Goal: Contribute content: Contribute content

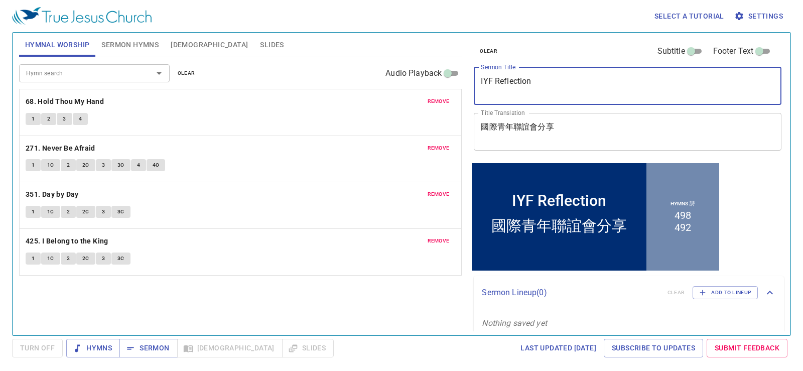
drag, startPoint x: 551, startPoint y: 89, endPoint x: 377, endPoint y: 66, distance: 175.8
click at [379, 67] on div "Hymnal Worship Sermon Hymns Bible Slides Hymn search Hymn search clear Audio Pl…" at bounding box center [401, 180] width 773 height 303
paste textarea "Are You a Part of [DEMOGRAPHIC_DATA]’s Army?"
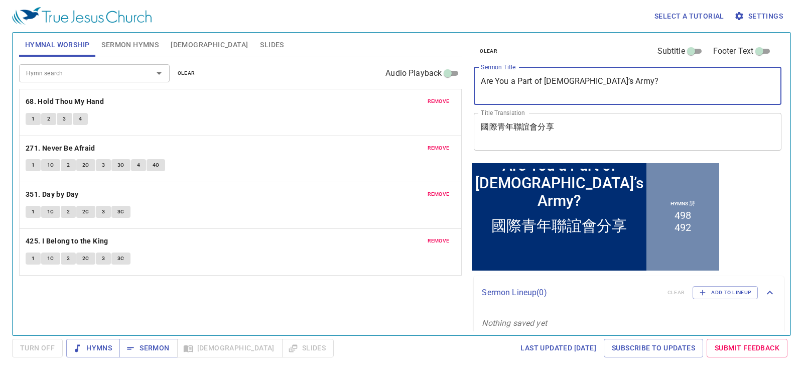
type textarea "Are You a Part of [DEMOGRAPHIC_DATA]’s Army?"
click at [620, 137] on textarea "國際青年聯誼會分享" at bounding box center [628, 131] width 294 height 19
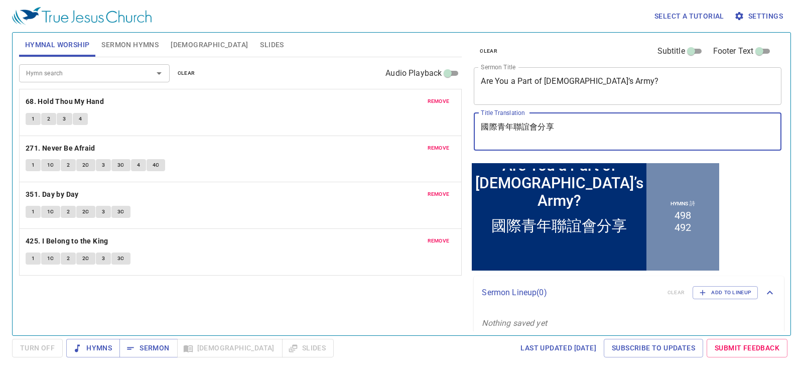
paste textarea "你是神軍隊的一員嗎？"
type textarea "你是神軍隊的一員嗎?"
click at [438, 97] on span "remove" at bounding box center [439, 101] width 22 height 9
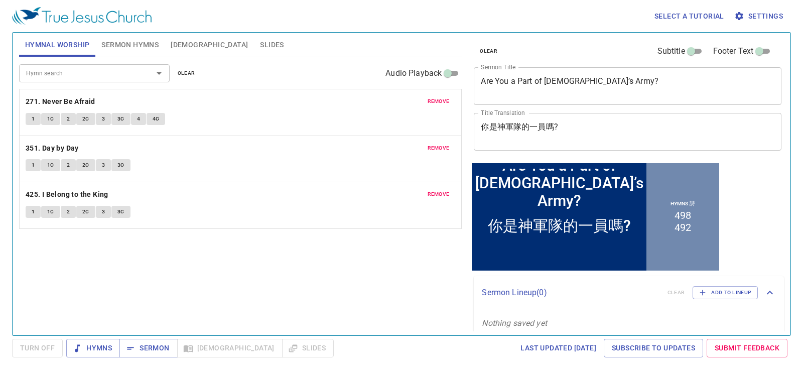
click at [438, 97] on span "remove" at bounding box center [439, 101] width 22 height 9
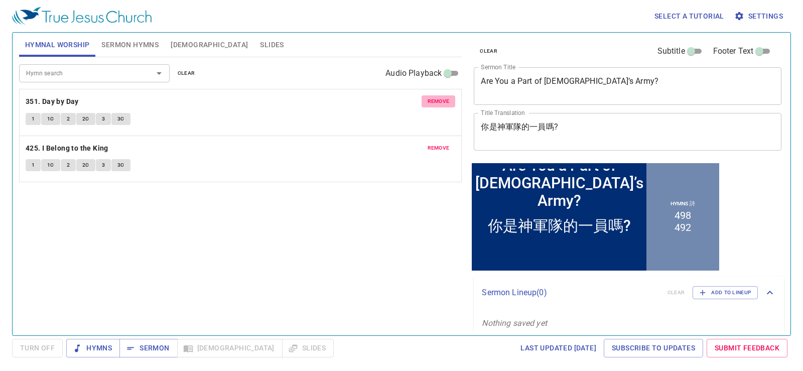
click at [439, 97] on span "remove" at bounding box center [439, 101] width 22 height 9
click at [439, 144] on span "remove" at bounding box center [439, 148] width 22 height 9
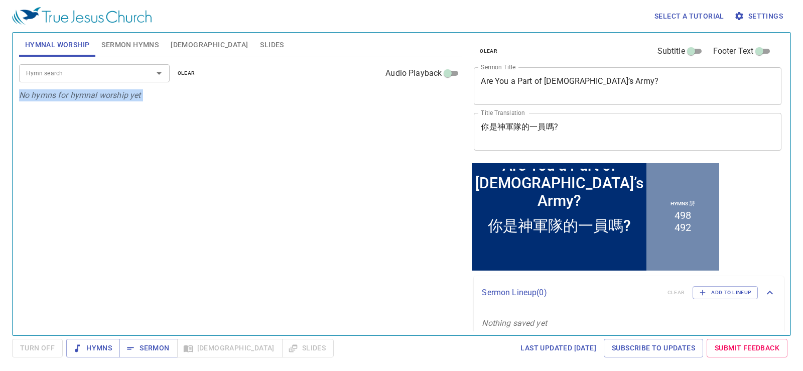
click at [439, 97] on p "No hymns for hymnal worship yet" at bounding box center [240, 95] width 443 height 12
click at [112, 43] on span "Sermon Hymns" at bounding box center [129, 45] width 57 height 13
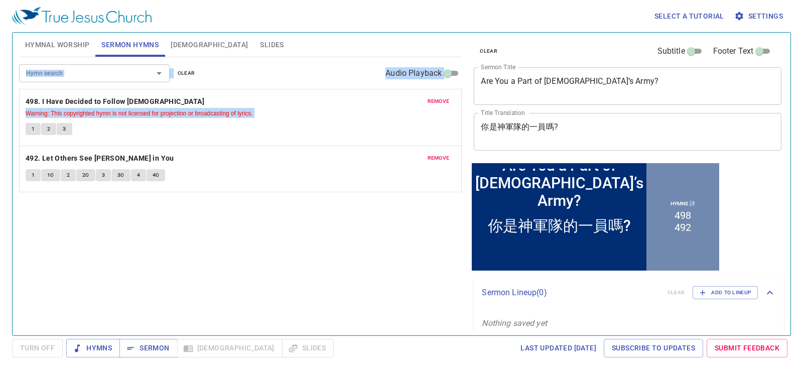
drag, startPoint x: 93, startPoint y: 89, endPoint x: 98, endPoint y: 78, distance: 12.1
click at [93, 88] on div "Hymn search Hymn search clear Audio Playback" at bounding box center [240, 73] width 443 height 32
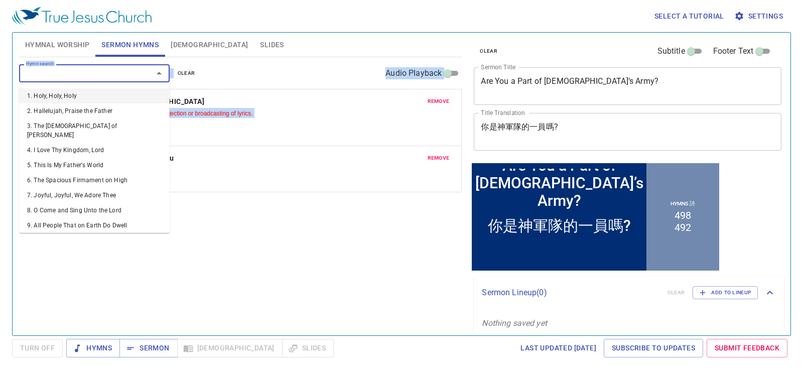
click at [100, 76] on input "Hymn search" at bounding box center [79, 73] width 115 height 12
click at [445, 100] on span "remove" at bounding box center [439, 101] width 22 height 9
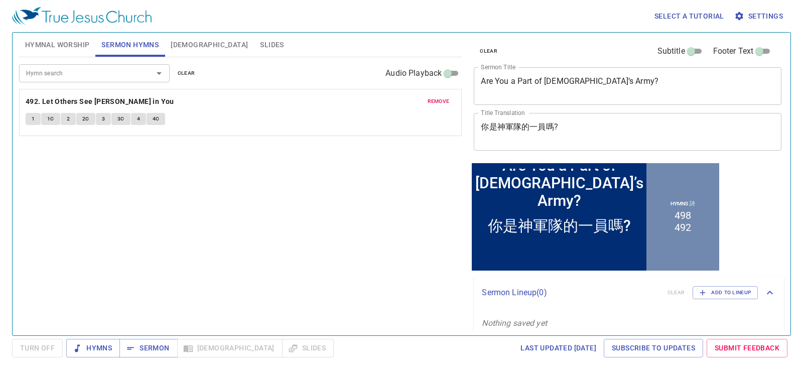
click at [445, 100] on span "remove" at bounding box center [439, 101] width 22 height 9
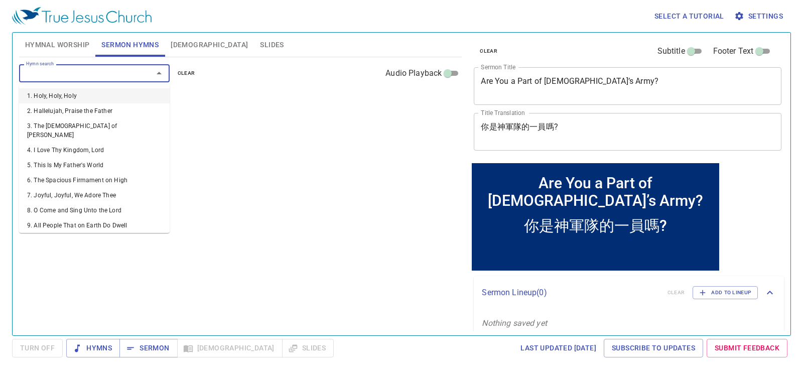
click at [103, 76] on input "Hymn search" at bounding box center [79, 73] width 115 height 12
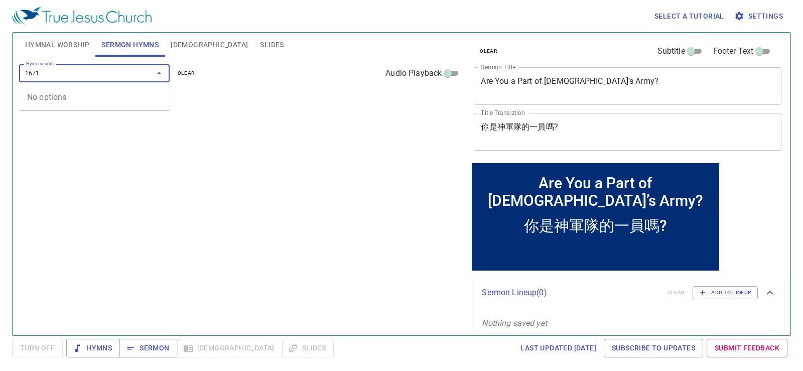
type input "167"
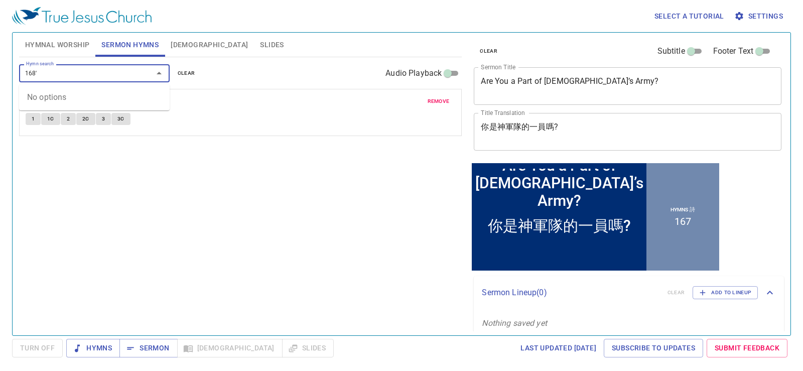
type input "168"
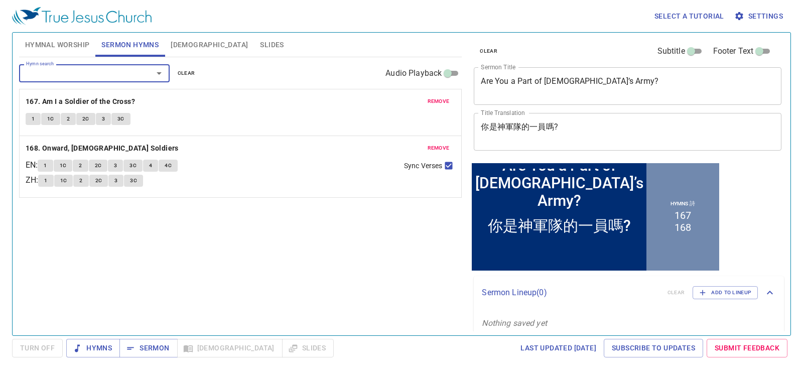
click at [64, 48] on span "Hymnal Worship" at bounding box center [57, 45] width 65 height 13
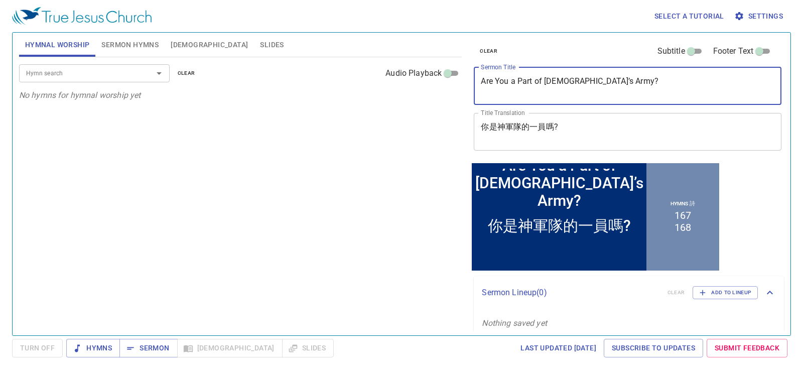
drag, startPoint x: 613, startPoint y: 86, endPoint x: 443, endPoint y: 80, distance: 169.8
click at [443, 80] on div "Hymnal Worship Sermon Hymns Bible Slides Hymn search Hymn search clear Audio Pl…" at bounding box center [401, 180] width 773 height 303
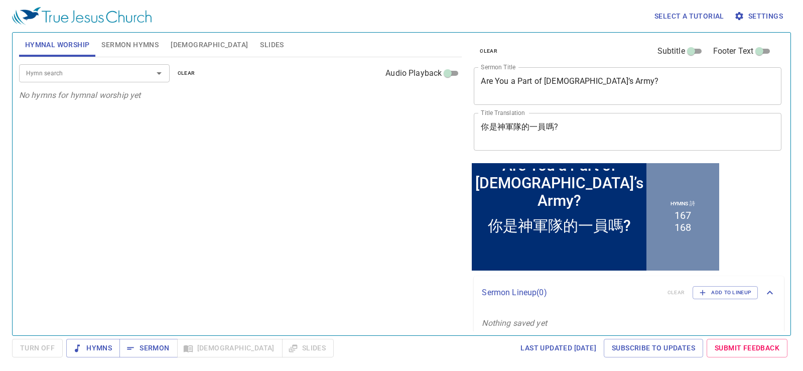
drag, startPoint x: 183, startPoint y: 43, endPoint x: 203, endPoint y: 44, distance: 20.1
click at [183, 44] on span "[DEMOGRAPHIC_DATA]" at bounding box center [209, 45] width 77 height 13
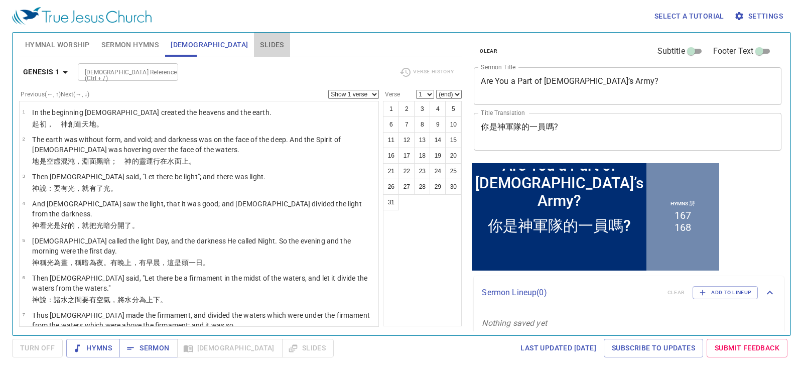
click at [260, 43] on span "Slides" at bounding box center [272, 45] width 24 height 13
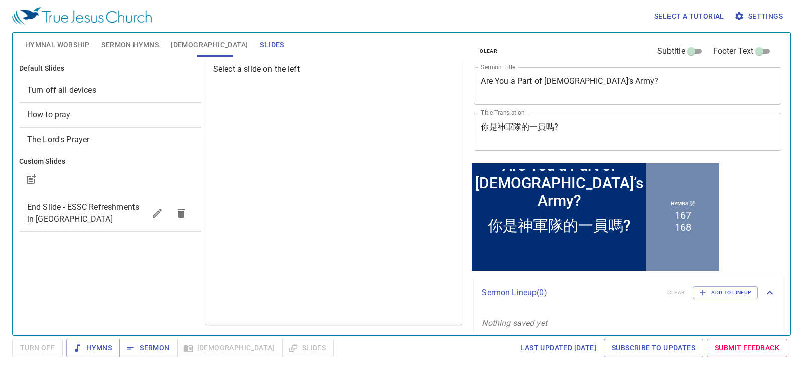
click at [145, 82] on div "Turn off all devices" at bounding box center [110, 90] width 182 height 24
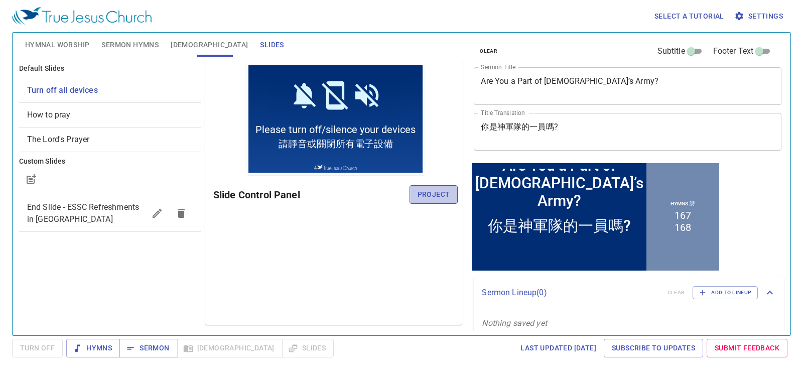
click at [429, 198] on span "Project" at bounding box center [434, 194] width 33 height 13
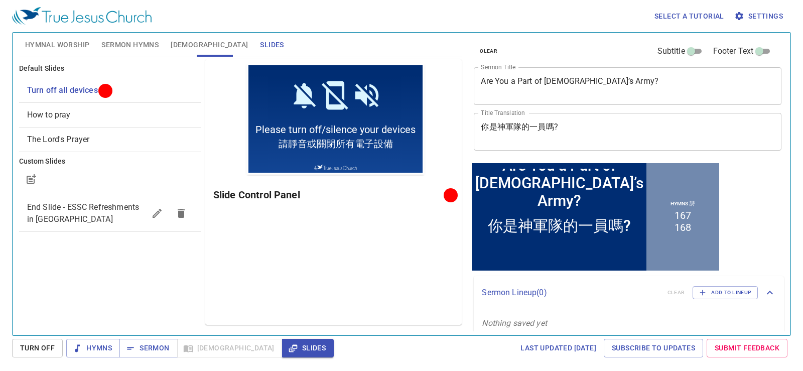
click at [69, 45] on span "Hymnal Worship" at bounding box center [57, 45] width 65 height 13
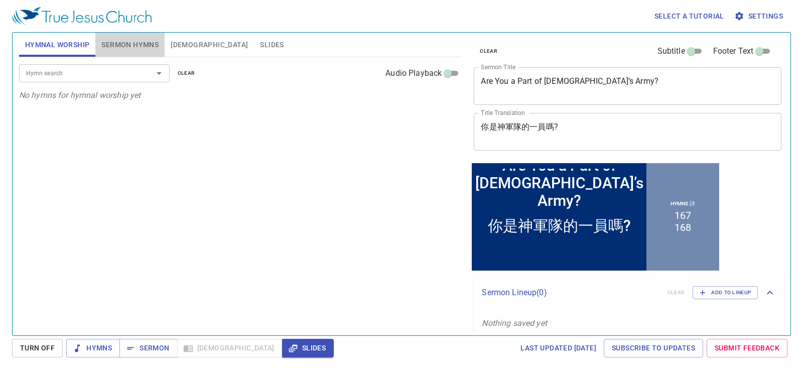
click at [119, 42] on span "Sermon Hymns" at bounding box center [129, 45] width 57 height 13
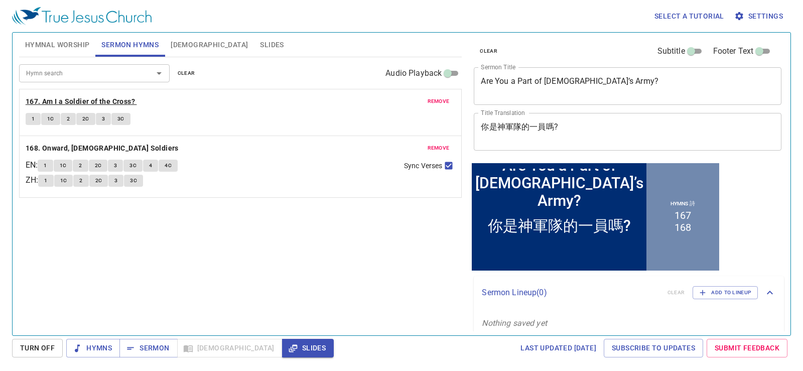
click at [91, 99] on b "167. Am I a Soldier of the Cross?" at bounding box center [80, 101] width 109 height 13
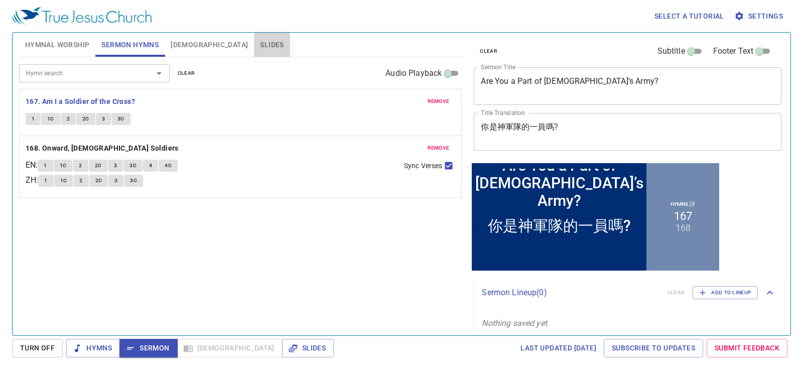
click at [260, 44] on span "Slides" at bounding box center [272, 45] width 24 height 13
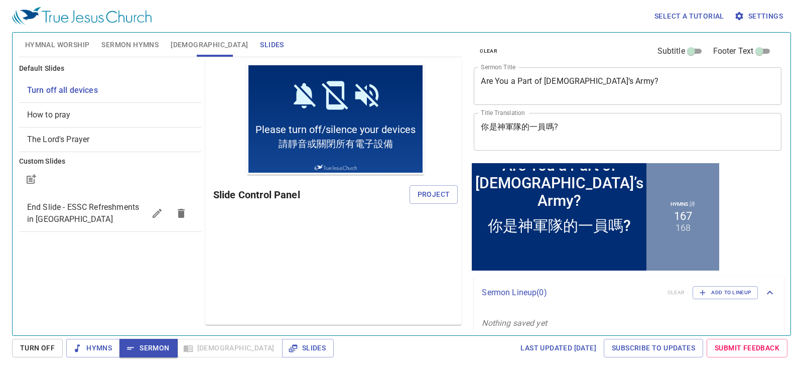
click at [116, 90] on span "Turn off all devices" at bounding box center [110, 90] width 166 height 12
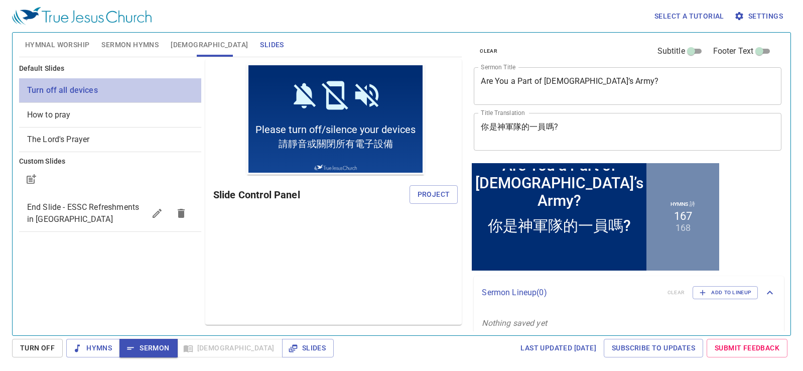
click at [116, 90] on span "Turn off all devices" at bounding box center [110, 90] width 166 height 12
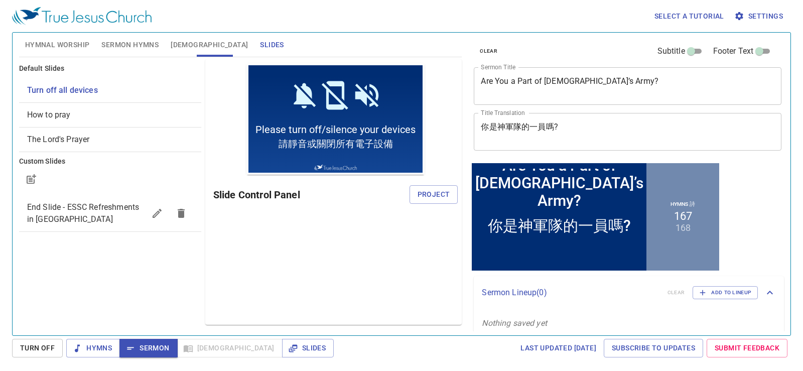
click at [116, 90] on span "Turn off all devices" at bounding box center [110, 90] width 166 height 12
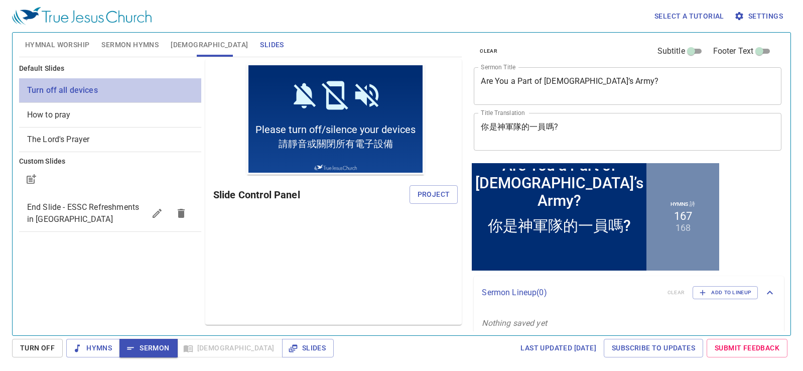
click at [116, 90] on span "Turn off all devices" at bounding box center [110, 90] width 166 height 12
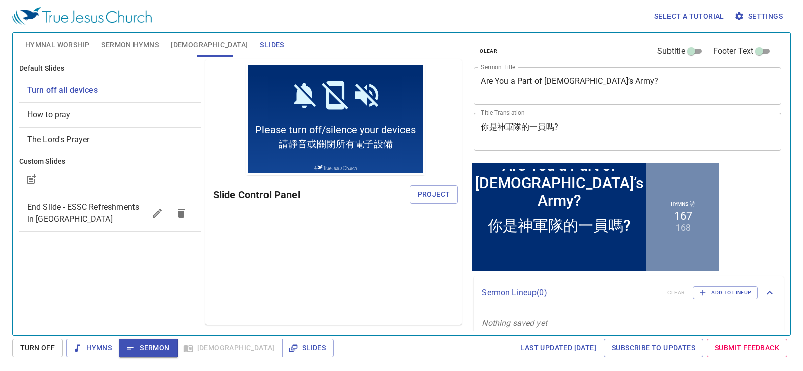
click at [116, 90] on span "Turn off all devices" at bounding box center [110, 90] width 166 height 12
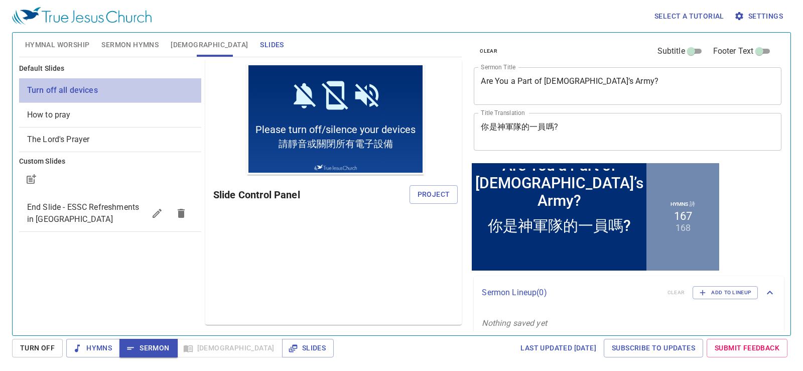
click at [116, 90] on span "Turn off all devices" at bounding box center [110, 90] width 166 height 12
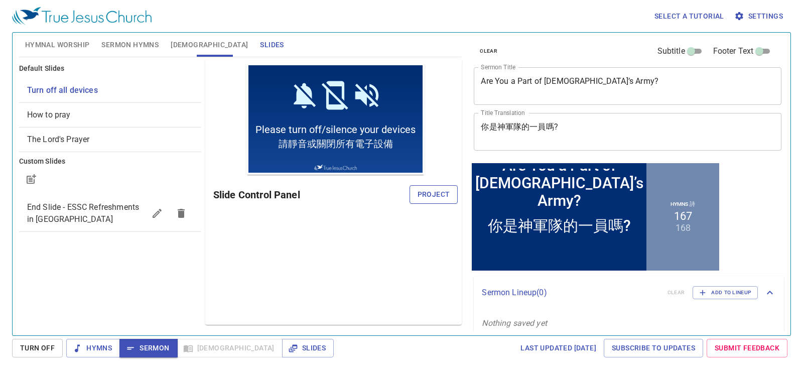
click at [433, 192] on span "Project" at bounding box center [434, 194] width 33 height 13
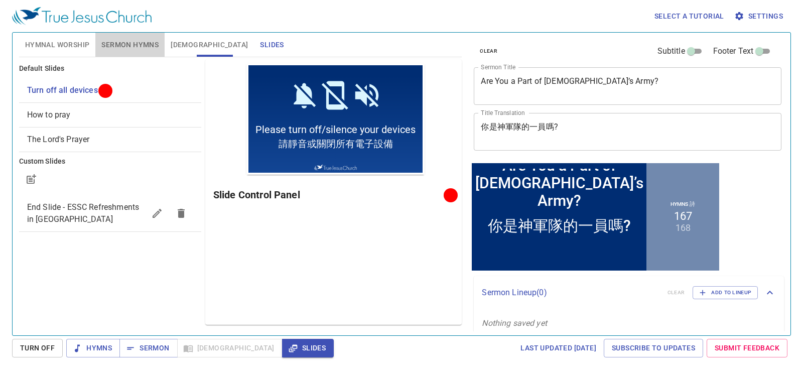
click at [126, 42] on span "Sermon Hymns" at bounding box center [129, 45] width 57 height 13
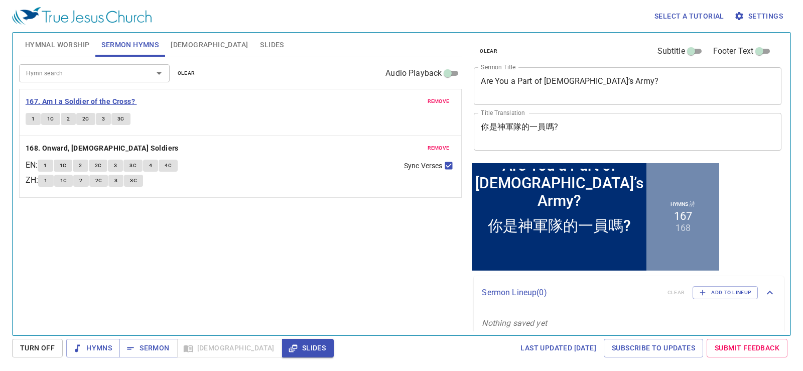
click at [122, 96] on b "167. Am I a Soldier of the Cross?" at bounding box center [80, 101] width 109 height 13
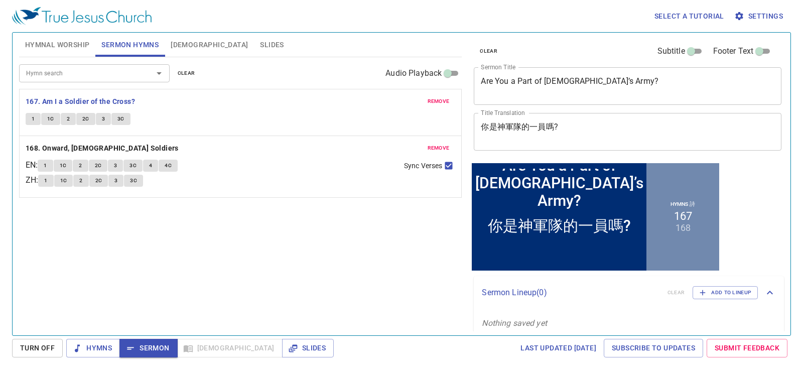
click at [260, 42] on span "Slides" at bounding box center [272, 45] width 24 height 13
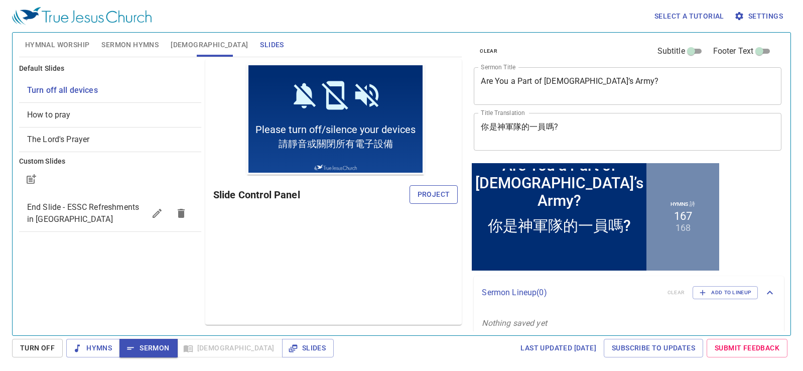
click at [432, 191] on span "Project" at bounding box center [434, 194] width 33 height 13
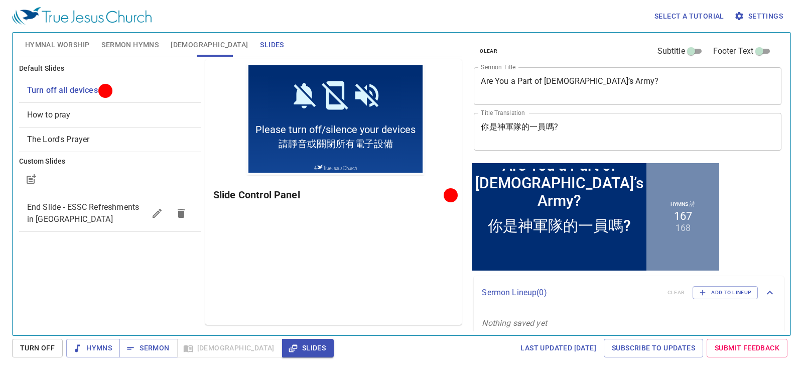
click at [298, 266] on div "Preview Only Slide Control Panel" at bounding box center [333, 192] width 257 height 266
drag, startPoint x: 401, startPoint y: 274, endPoint x: 418, endPoint y: 266, distance: 19.1
click at [401, 274] on div "Preview Only Slide Control Panel" at bounding box center [333, 192] width 257 height 266
click at [47, 45] on span "Hymnal Worship" at bounding box center [57, 45] width 65 height 13
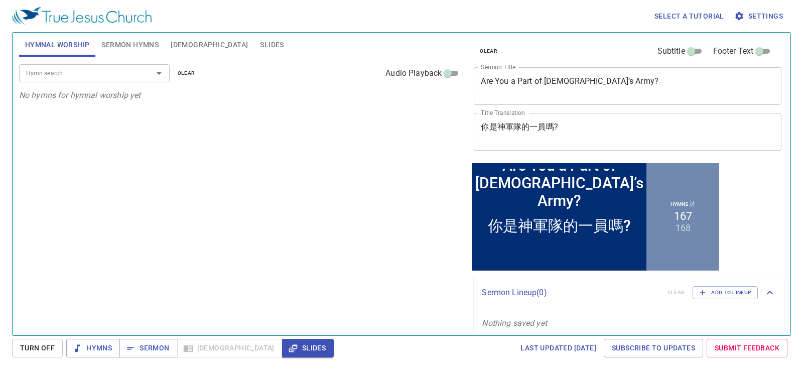
click at [51, 73] on input "Hymn search" at bounding box center [79, 73] width 115 height 12
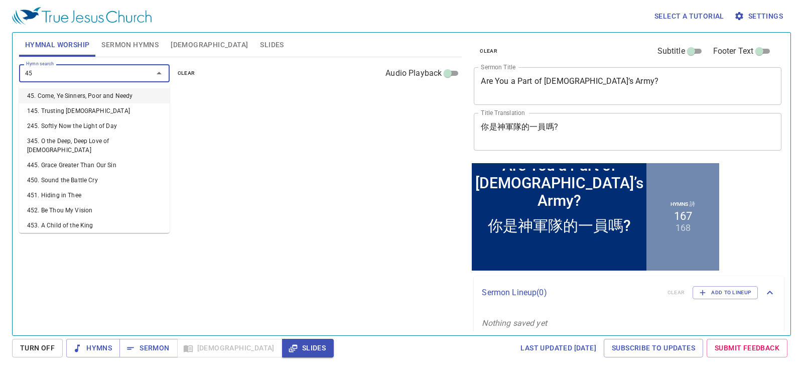
type input "450"
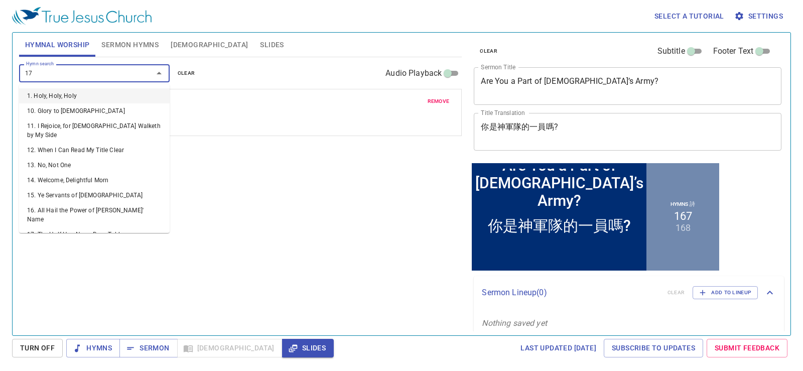
type input "173"
type input "169"
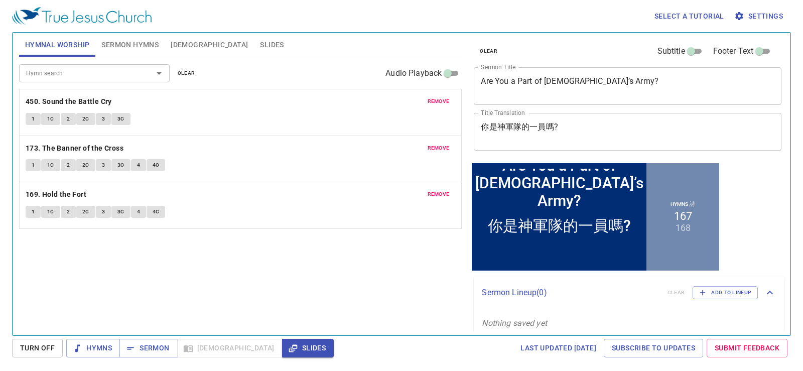
click at [370, 264] on div "Hymn search Hymn search clear Audio Playback remove 450. Sound the Battle Cry 1…" at bounding box center [240, 192] width 443 height 270
click at [426, 32] on div "Hymnal Worship Sermon Hymns Bible Slides Hymn search Hymn search clear Audio Pl…" at bounding box center [401, 184] width 779 height 304
click at [102, 99] on b "450. Sound the Battle Cry" at bounding box center [69, 101] width 86 height 13
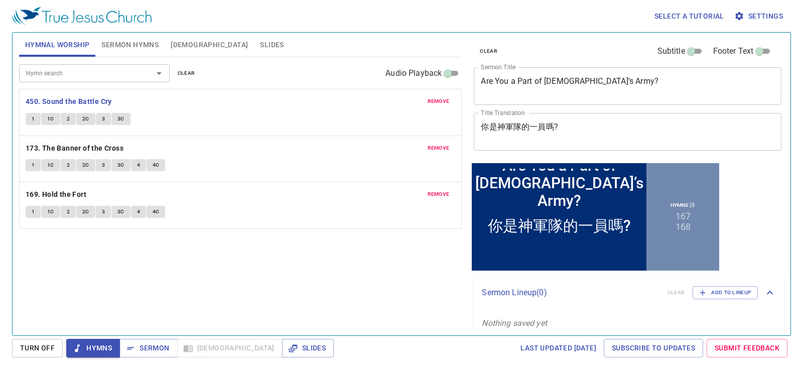
click at [32, 122] on span "1" at bounding box center [33, 118] width 3 height 9
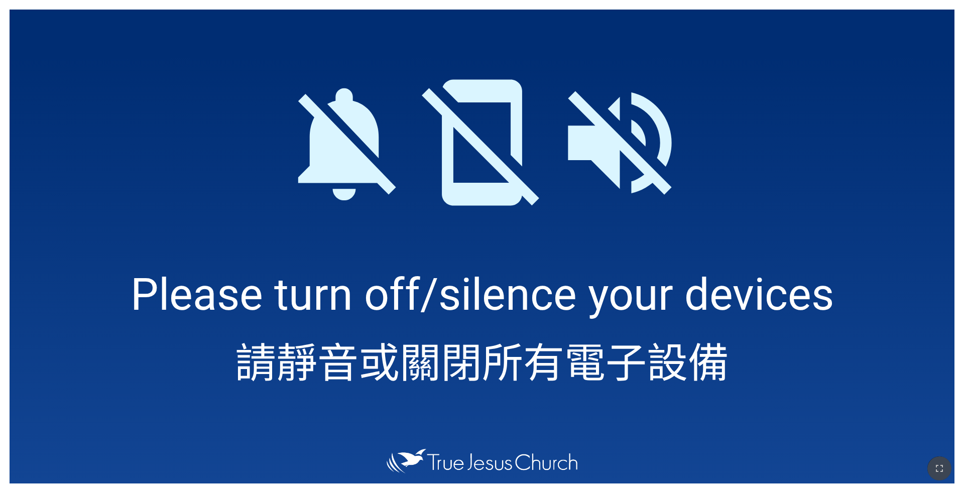
drag, startPoint x: 949, startPoint y: 468, endPoint x: 949, endPoint y: 497, distance: 29.1
click at [795, 394] on button "button" at bounding box center [940, 468] width 24 height 24
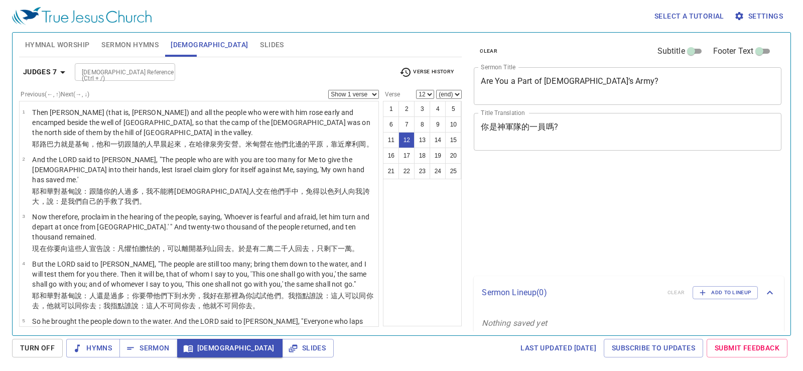
select select "12"
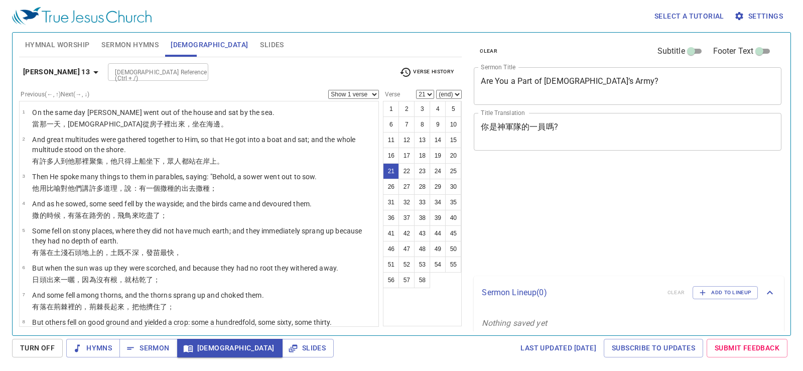
select select "21"
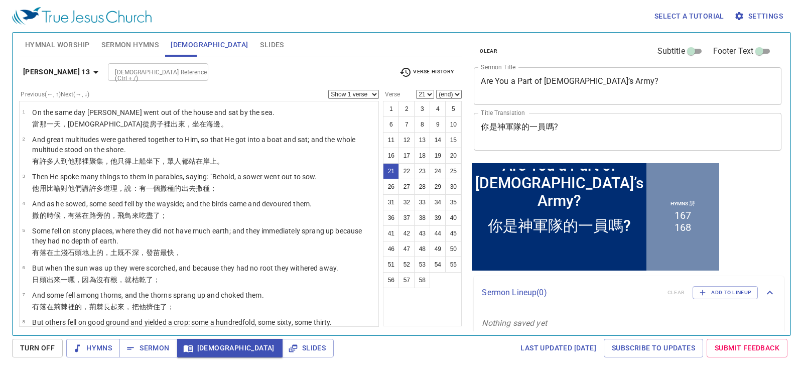
scroll to position [546, 0]
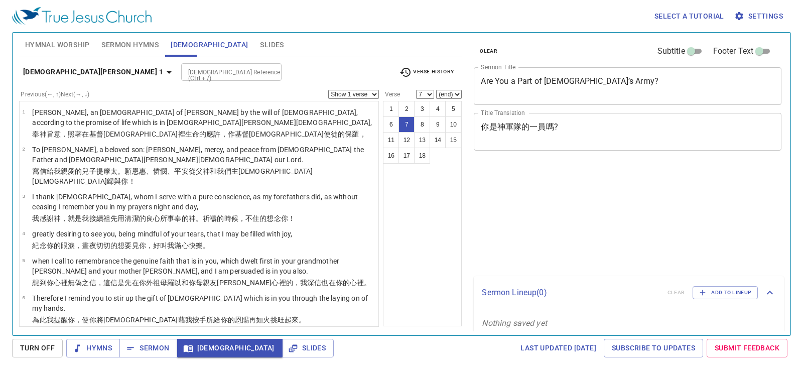
select select "7"
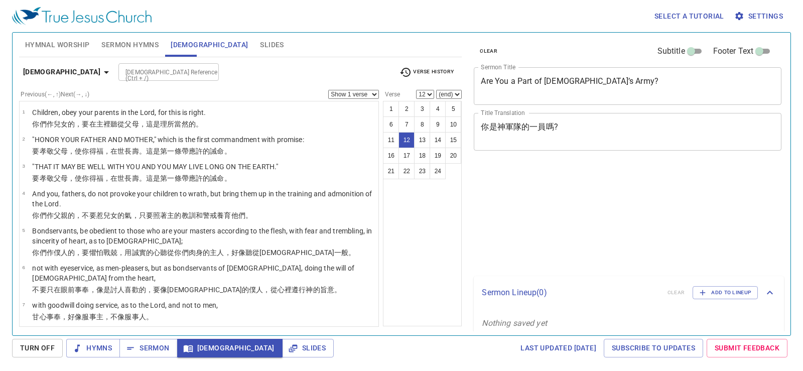
select select "12"
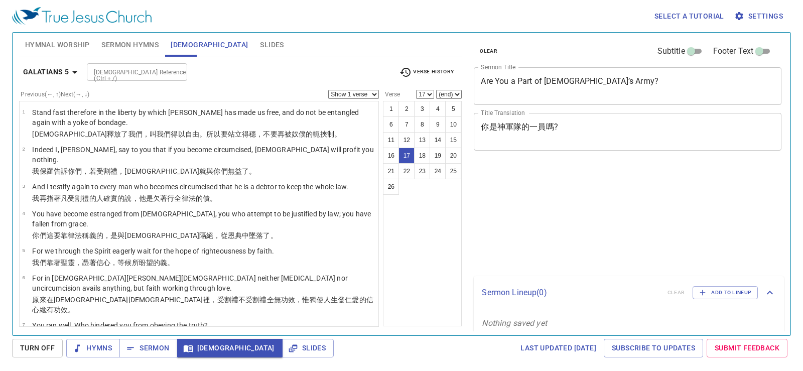
select select "17"
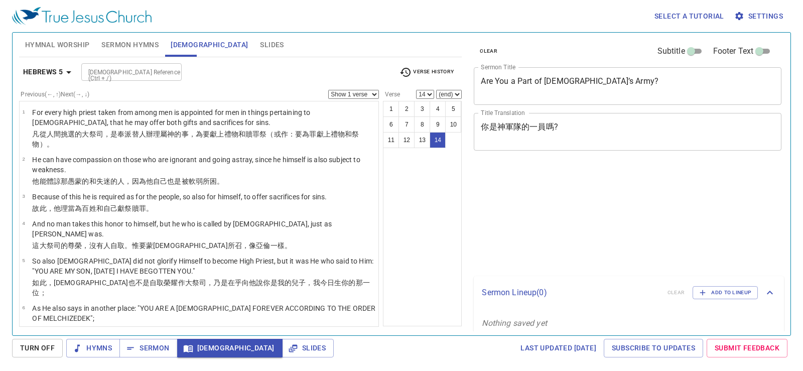
select select "14"
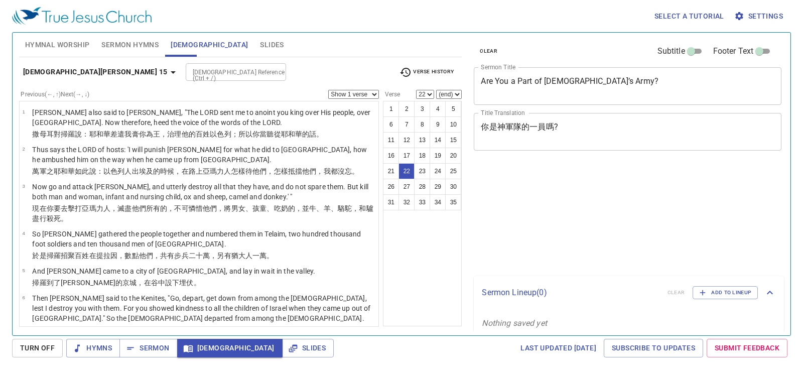
select select "22"
select select "23"
